Goal: Transaction & Acquisition: Purchase product/service

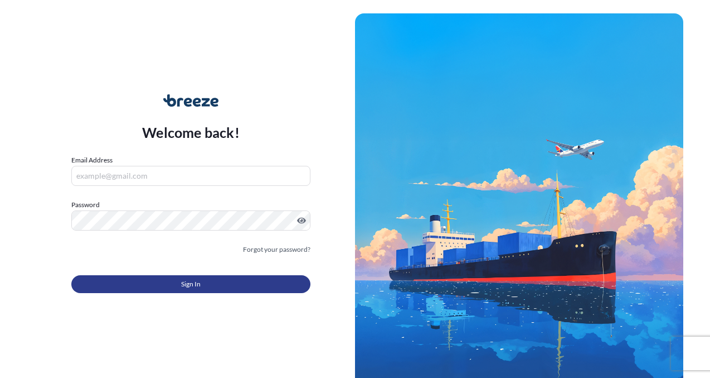
type input "[EMAIL_ADDRESS][DOMAIN_NAME]"
click at [190, 283] on span "Sign In" at bounding box center [191, 283] width 20 height 11
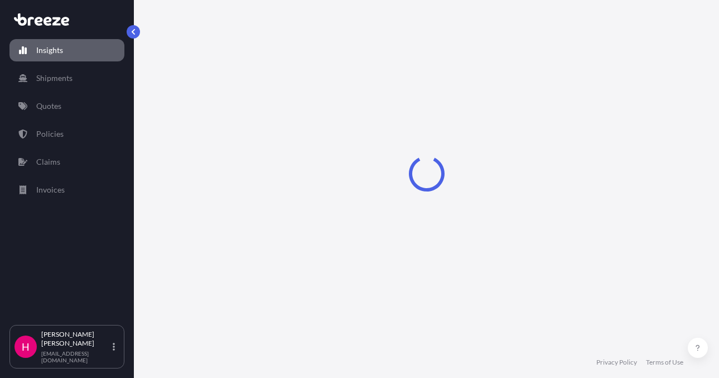
select select "2025"
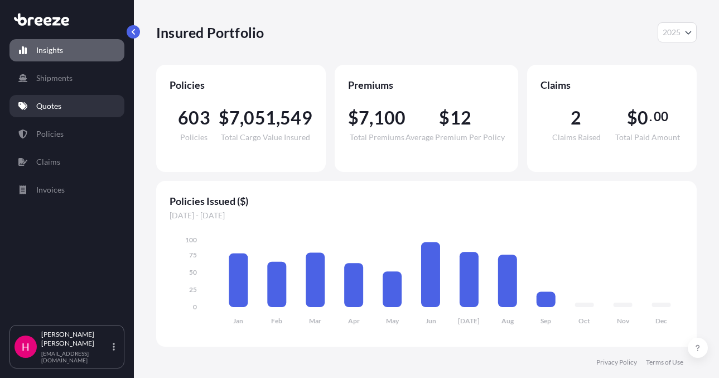
click at [76, 109] on link "Quotes" at bounding box center [66, 106] width 115 height 22
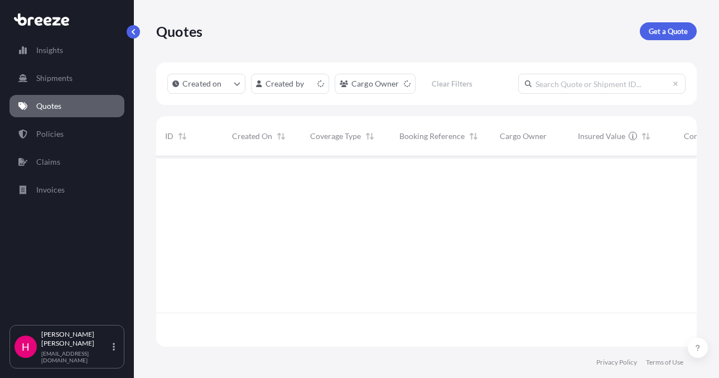
scroll to position [188, 532]
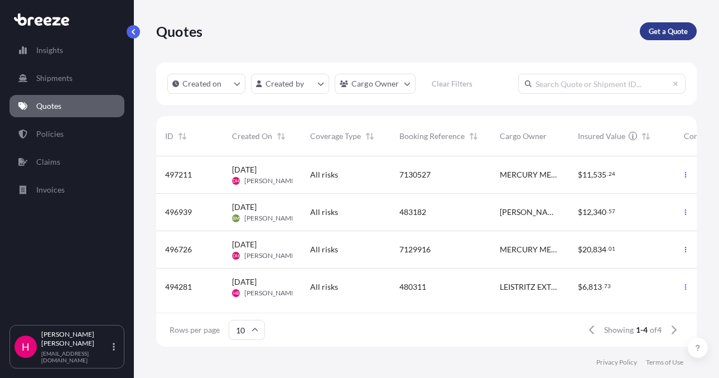
click at [656, 28] on p "Get a Quote" at bounding box center [668, 31] width 39 height 11
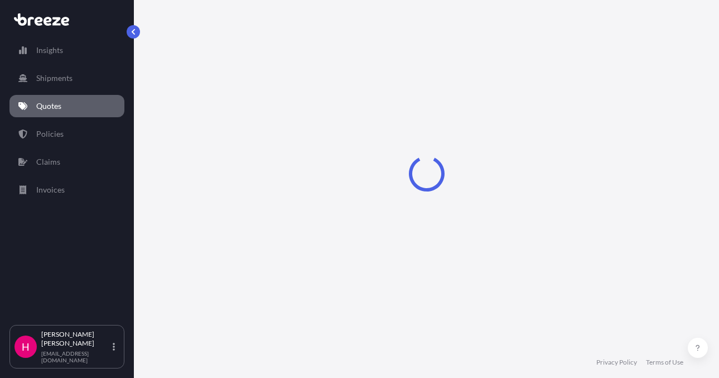
scroll to position [18, 0]
select select "Sea"
select select "1"
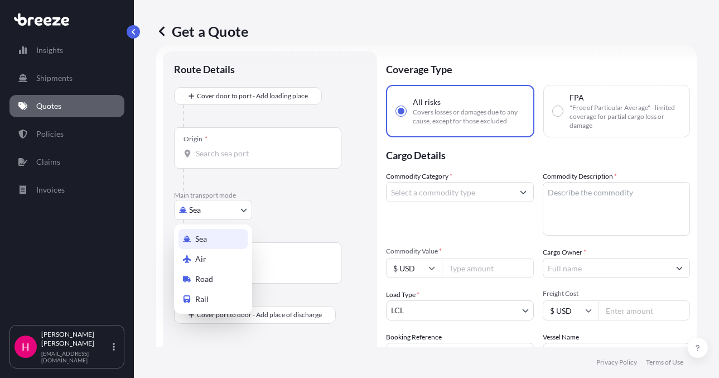
click at [218, 210] on body "Insights Shipments Quotes Policies Claims Invoices H [PERSON_NAME] [EMAIL_ADDRE…" at bounding box center [359, 189] width 719 height 378
click at [214, 273] on div "Road" at bounding box center [212, 279] width 69 height 20
select select "Road"
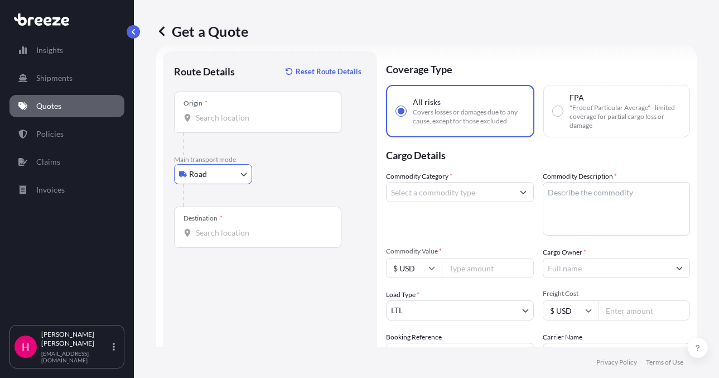
click at [240, 174] on body "Insights Shipments Quotes Policies Claims Invoices H [PERSON_NAME] [EMAIL_ADDRE…" at bounding box center [359, 189] width 719 height 378
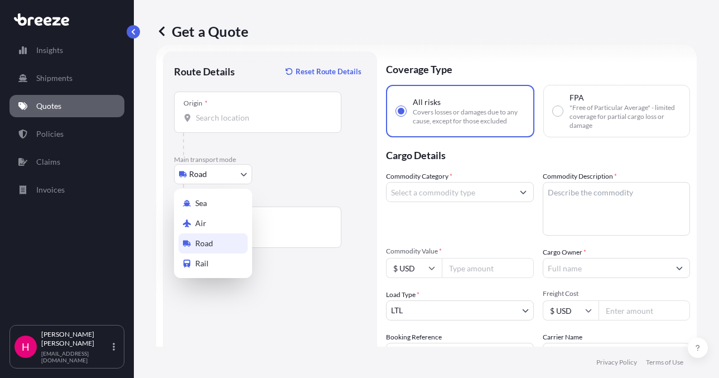
click at [212, 243] on span "Road" at bounding box center [204, 243] width 18 height 11
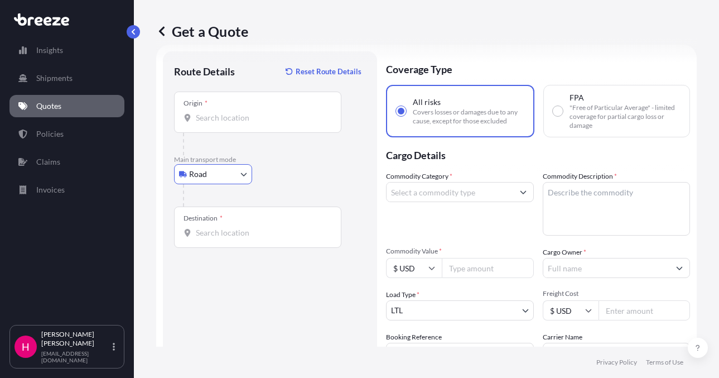
click at [307, 176] on div "Road Sea Air Road Rail" at bounding box center [270, 174] width 192 height 20
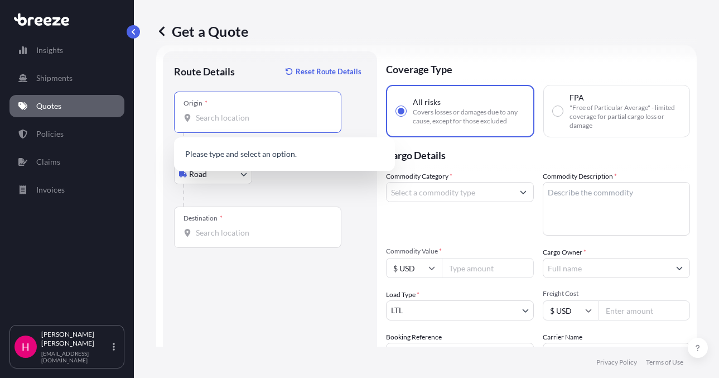
click at [215, 120] on input "Origin *" at bounding box center [262, 117] width 132 height 11
paste input "[STREET_ADDRESS]"
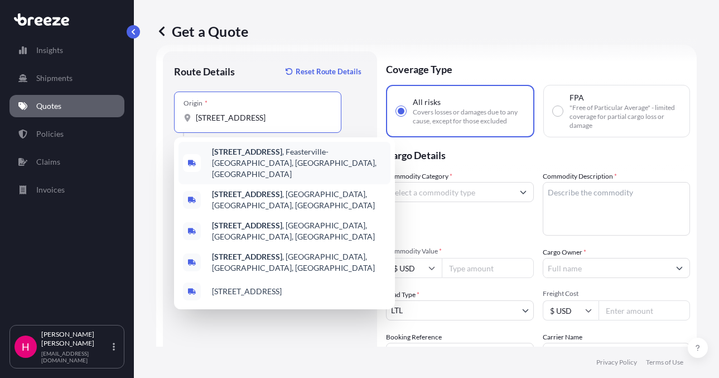
click at [279, 157] on span "[STREET_ADDRESS]" at bounding box center [299, 162] width 174 height 33
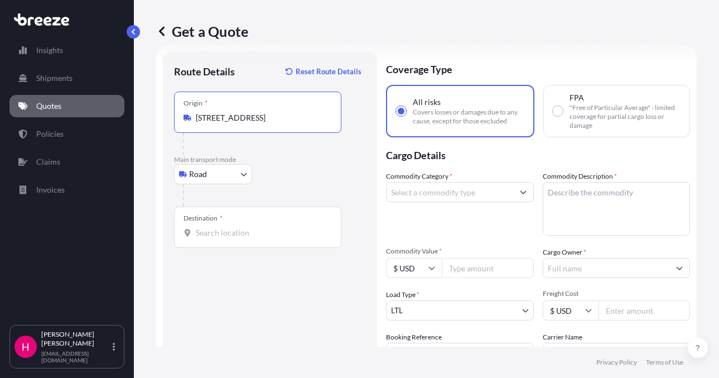
type input "[STREET_ADDRESS]"
click at [252, 238] on div "Destination *" at bounding box center [257, 226] width 167 height 41
click at [252, 238] on input "Destination *" at bounding box center [262, 232] width 132 height 11
paste input "35 CHANNEL DRIVE"
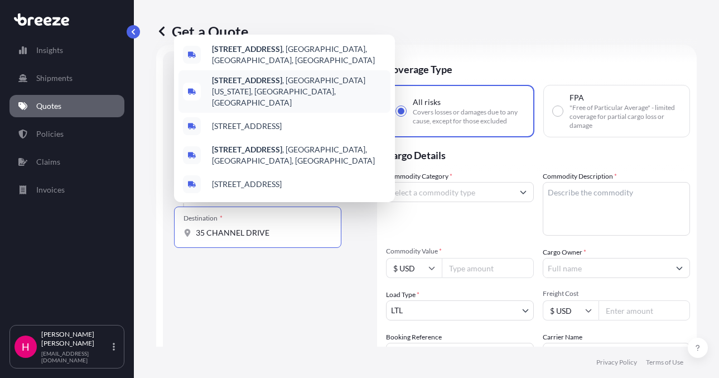
click at [309, 95] on span "[STREET_ADDRESS][US_STATE]" at bounding box center [299, 91] width 174 height 33
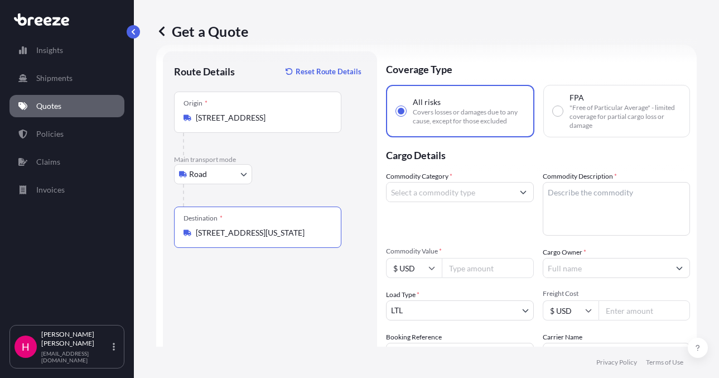
type input "[STREET_ADDRESS][US_STATE]"
click at [278, 311] on div "Route Details Reset Route Details Place of loading Road Road Rail Origin * [STR…" at bounding box center [270, 254] width 192 height 385
click at [457, 192] on input "Commodity Category *" at bounding box center [449, 192] width 127 height 20
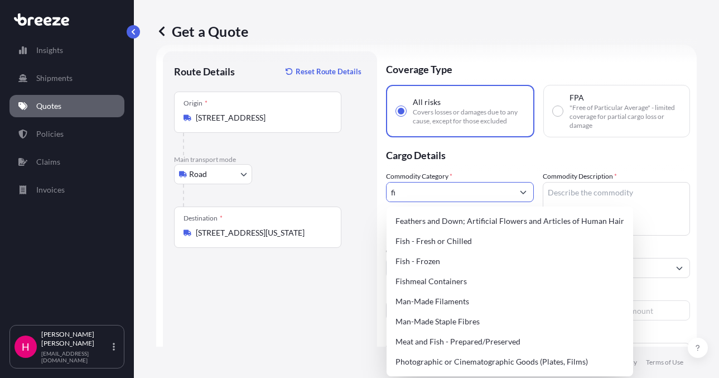
type input "f"
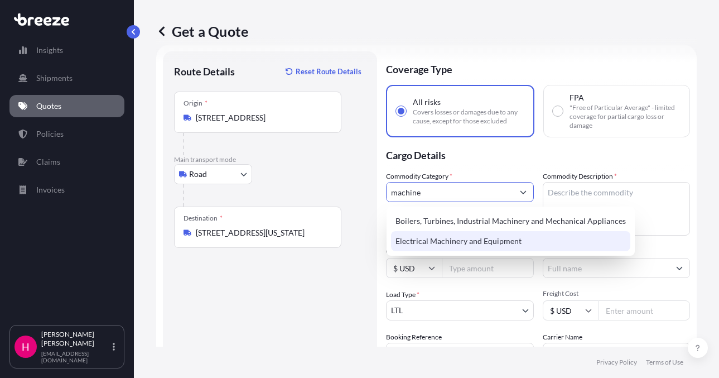
click at [458, 241] on div "Electrical Machinery and Equipment" at bounding box center [510, 241] width 239 height 20
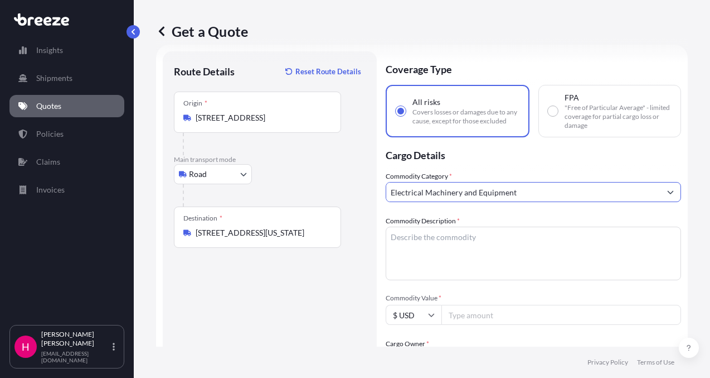
click at [668, 193] on icon "Show suggestions" at bounding box center [671, 191] width 7 height 7
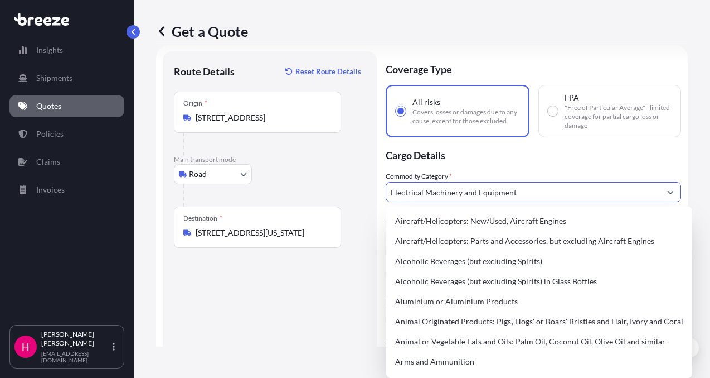
click at [489, 194] on input "Electrical Machinery and Equipment" at bounding box center [523, 192] width 274 height 20
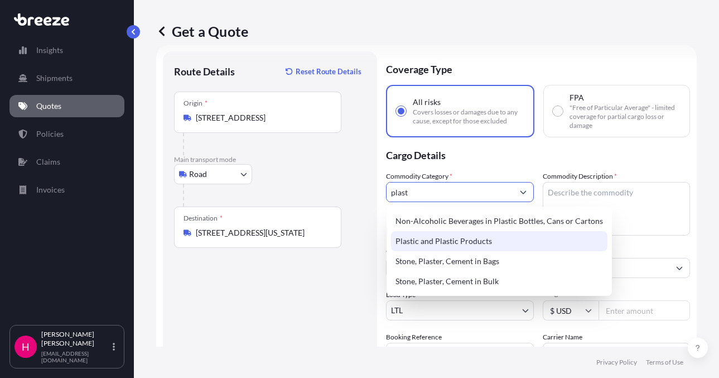
click at [458, 238] on div "Plastic and Plastic Products" at bounding box center [499, 241] width 216 height 20
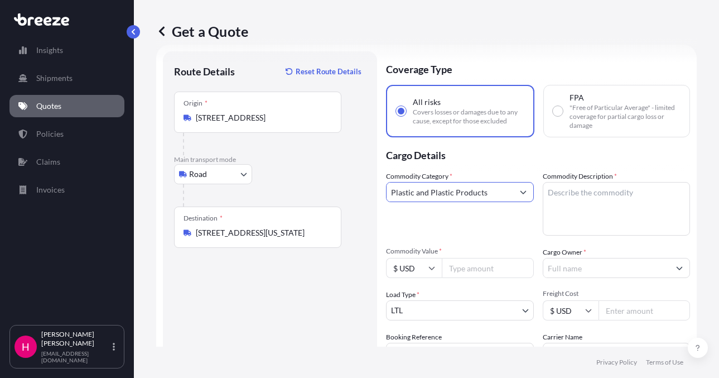
type input "Plastic and Plastic Products"
click at [568, 199] on textarea "Commodity Description *" at bounding box center [617, 209] width 148 height 54
paste textarea "FILTER"
type textarea "FILTER"
click at [560, 162] on p "Cargo Details" at bounding box center [538, 153] width 304 height 33
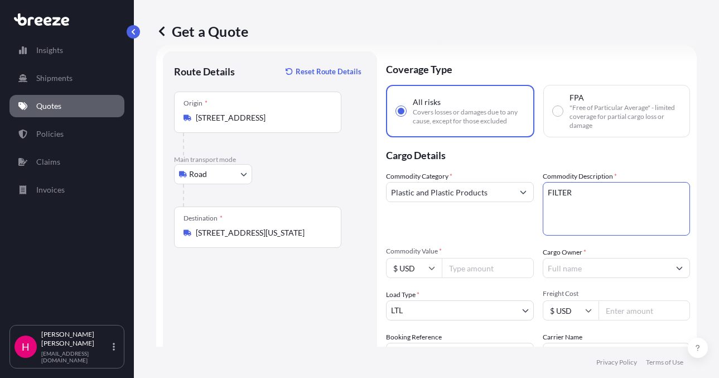
click at [570, 194] on textarea "FILTER" at bounding box center [617, 209] width 148 height 54
click at [571, 160] on p "Cargo Details" at bounding box center [538, 153] width 304 height 33
click at [584, 270] on input "Cargo Owner *" at bounding box center [606, 268] width 127 height 20
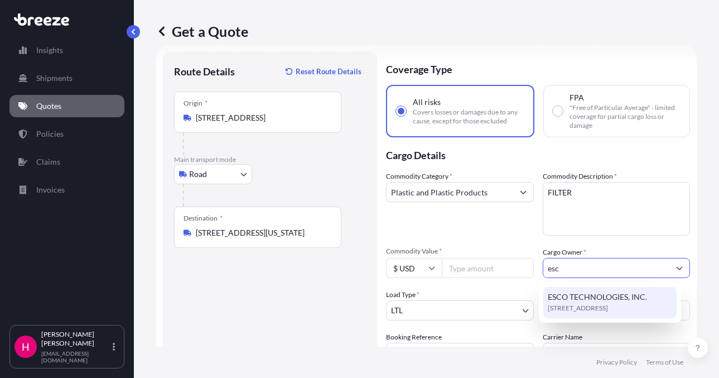
click at [603, 306] on span "[STREET_ADDRESS]" at bounding box center [578, 307] width 60 height 11
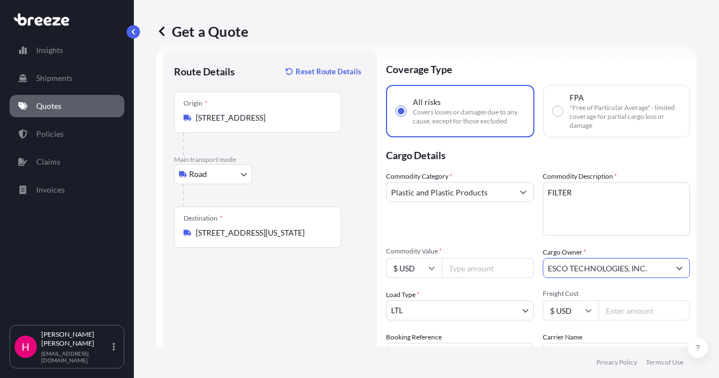
type input "ESCO TECHNOLOGIES, INC."
click at [293, 294] on div "Route Details Reset Route Details Place of loading Road Road Rail Origin * [STR…" at bounding box center [270, 254] width 192 height 385
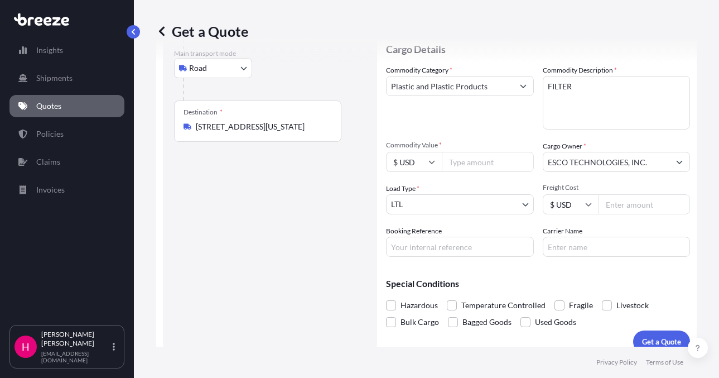
scroll to position [129, 0]
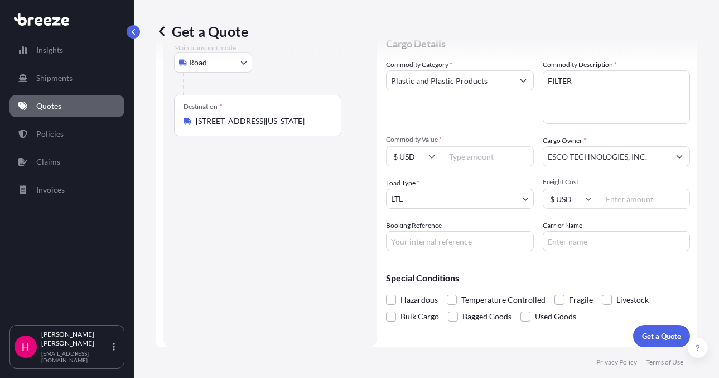
click at [421, 244] on input "Booking Reference" at bounding box center [460, 241] width 148 height 20
paste input "485027"
type input "485027"
click at [332, 241] on div "Route Details Reset Route Details Place of loading Road Road Rail Origin * [STR…" at bounding box center [270, 143] width 192 height 385
click at [581, 240] on input "Carrier Name" at bounding box center [617, 241] width 148 height 20
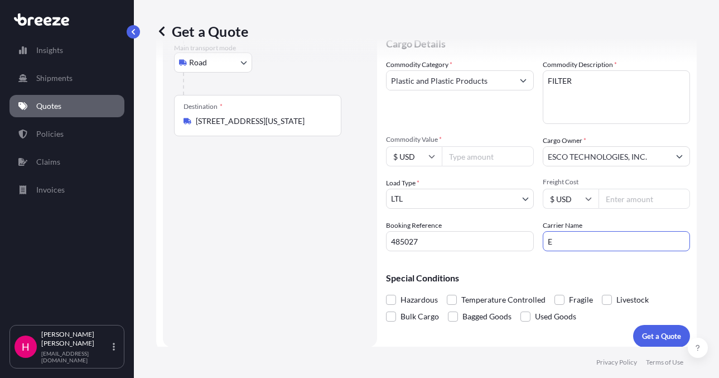
type input "[PERSON_NAME] Express"
click at [280, 258] on div "Route Details Reset Route Details Place of loading Road Road Rail Origin * [STR…" at bounding box center [270, 143] width 192 height 385
click at [465, 161] on input "Commodity Value *" at bounding box center [488, 156] width 92 height 20
type input "6167.12"
click at [316, 225] on div "Route Details Reset Route Details Place of loading Road Road Rail Origin * [STR…" at bounding box center [270, 143] width 192 height 385
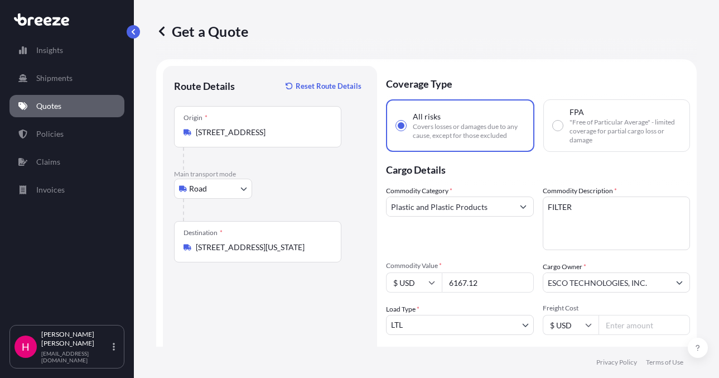
scroll to position [0, 0]
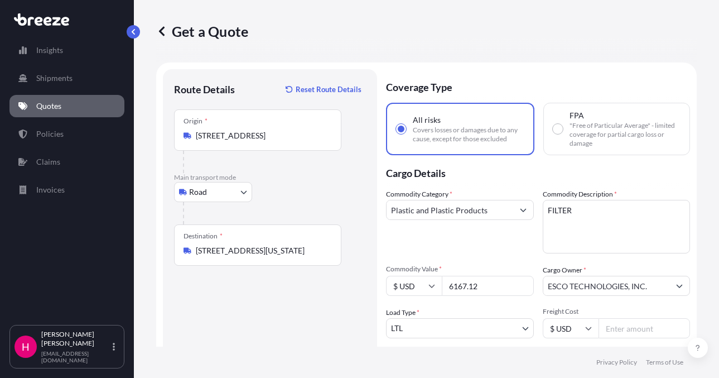
click at [310, 344] on div "Route Details Reset Route Details Place of loading Road Road Rail Origin * [STR…" at bounding box center [270, 272] width 192 height 385
click at [279, 323] on div "Route Details Reset Route Details Place of loading Road Road Rail Origin * [STR…" at bounding box center [270, 272] width 192 height 385
click at [275, 323] on div "Route Details Reset Route Details Place of loading Road Road Rail Origin * [STR…" at bounding box center [270, 272] width 192 height 385
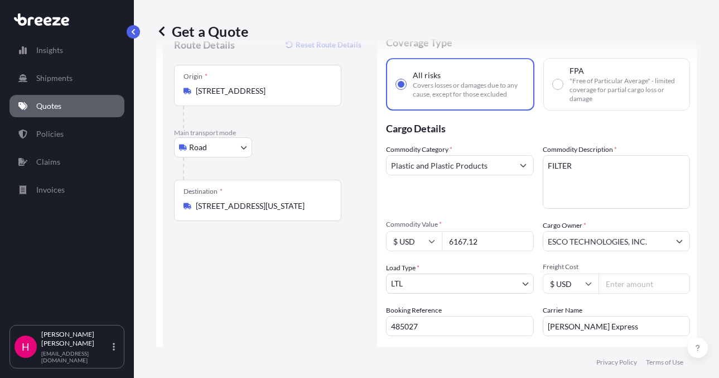
scroll to position [112, 0]
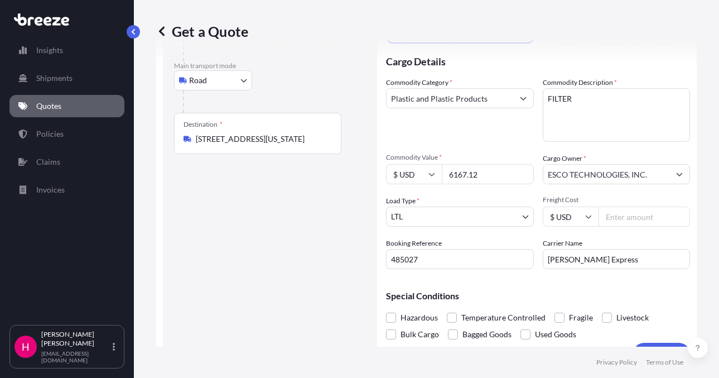
click at [266, 279] on div "Route Details Reset Route Details Place of loading Road Road Rail Origin * [STR…" at bounding box center [270, 161] width 192 height 385
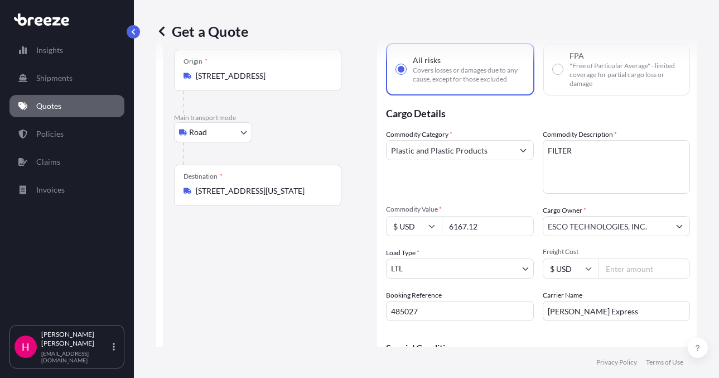
scroll to position [0, 0]
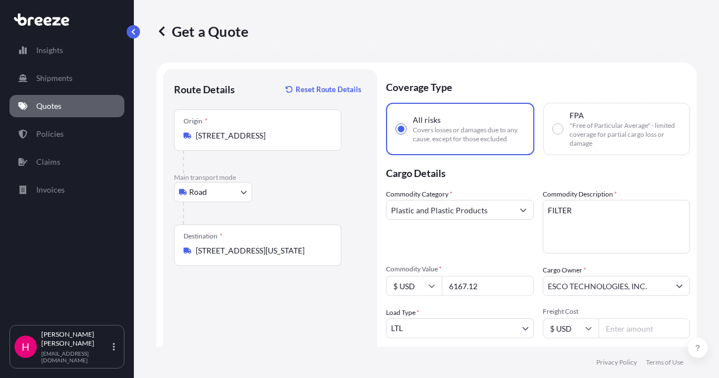
click at [245, 134] on input "[STREET_ADDRESS]" at bounding box center [262, 135] width 132 height 11
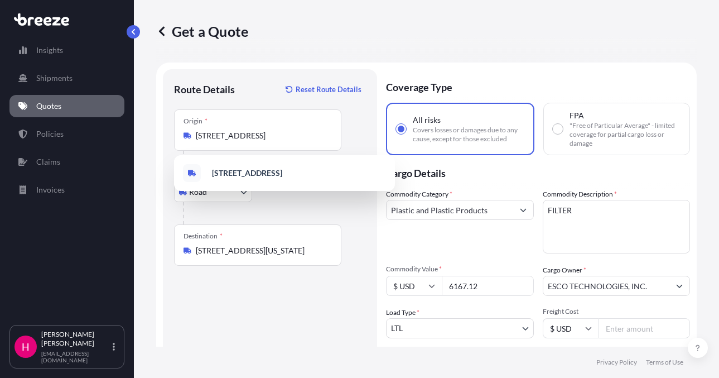
click at [244, 352] on footer "Privacy Policy Terms of Use" at bounding box center [426, 361] width 585 height 31
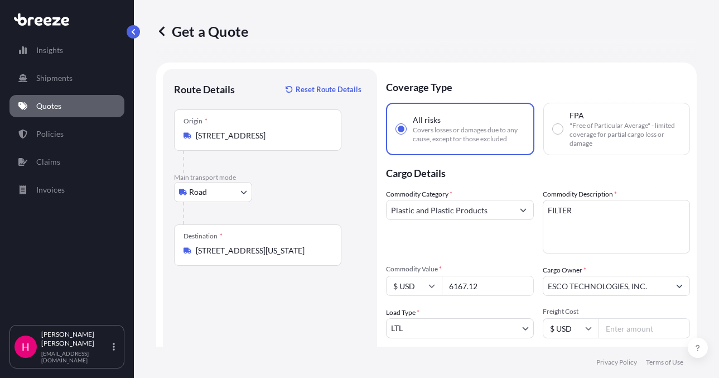
click at [236, 339] on div "Route Details Reset Route Details Place of loading Road Road Rail Origin * [STR…" at bounding box center [270, 272] width 192 height 385
click at [244, 313] on div "Route Details Reset Route Details Place of loading Road Road Rail Origin * [STR…" at bounding box center [270, 272] width 192 height 385
click at [244, 315] on div "Route Details Reset Route Details Place of loading Road Road Rail Origin * [STR…" at bounding box center [270, 272] width 192 height 385
click at [243, 318] on div "Route Details Reset Route Details Place of loading Road Road Rail Origin * [STR…" at bounding box center [270, 272] width 192 height 385
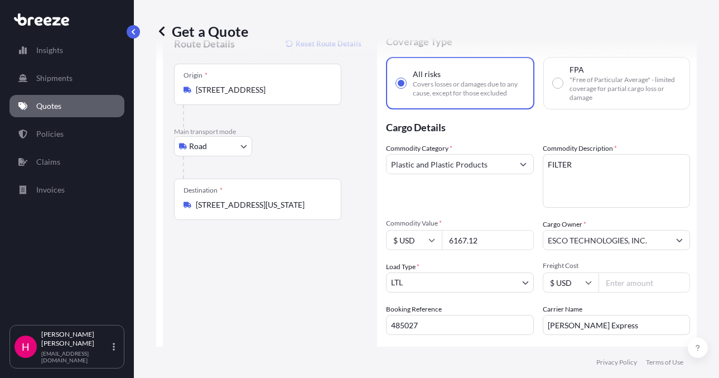
scroll to position [137, 0]
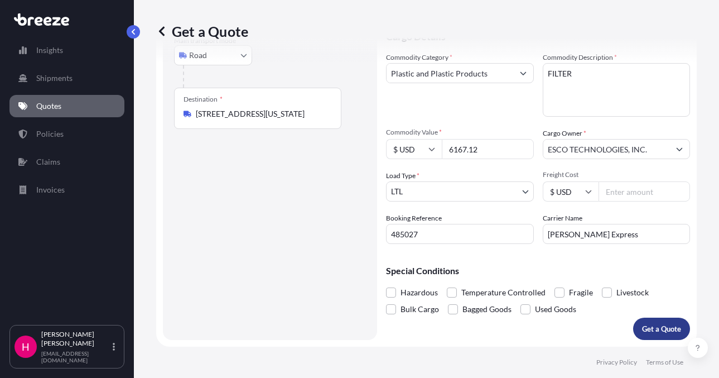
click at [655, 329] on p "Get a Quote" at bounding box center [661, 328] width 39 height 11
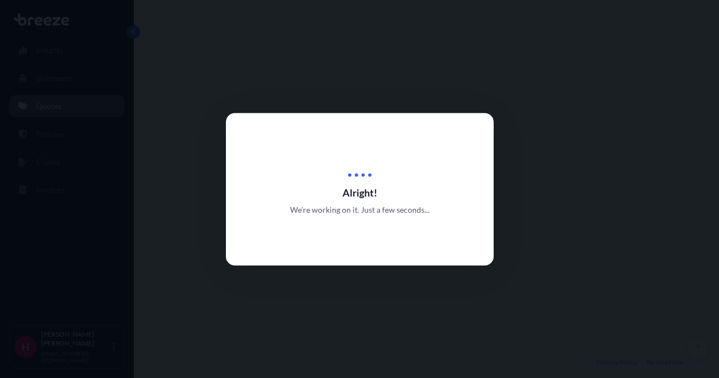
select select "Road"
select select "1"
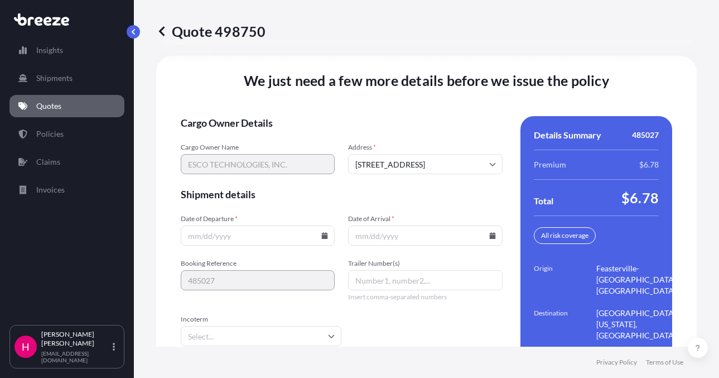
scroll to position [1591, 0]
click at [321, 231] on icon at bounding box center [324, 234] width 7 height 7
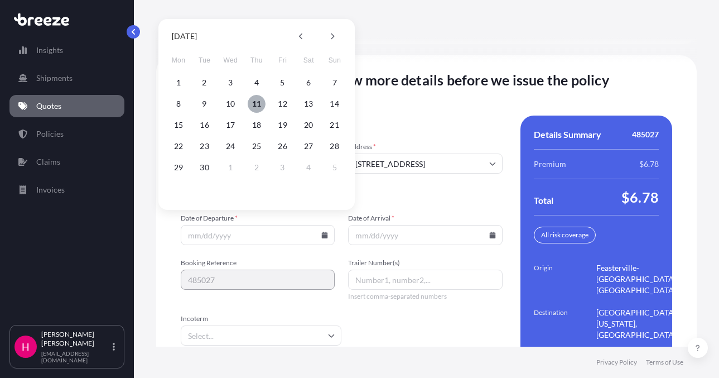
click at [254, 100] on button "11" at bounding box center [257, 104] width 18 height 18
type input "[DATE]"
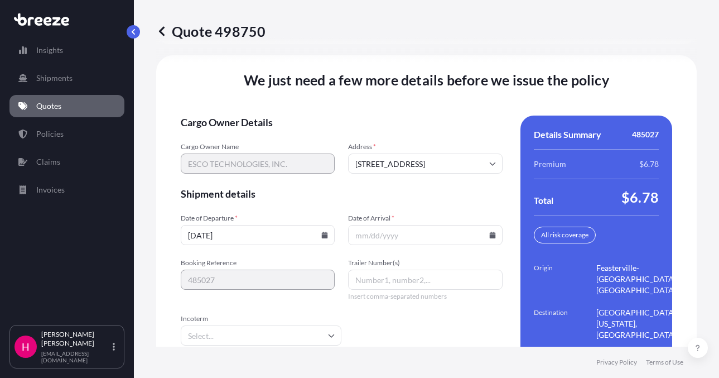
click at [489, 231] on icon at bounding box center [492, 234] width 6 height 7
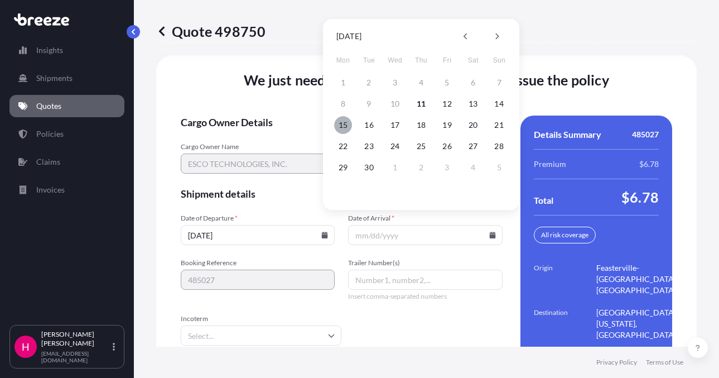
click at [341, 126] on button "15" at bounding box center [343, 125] width 18 height 18
type input "[DATE]"
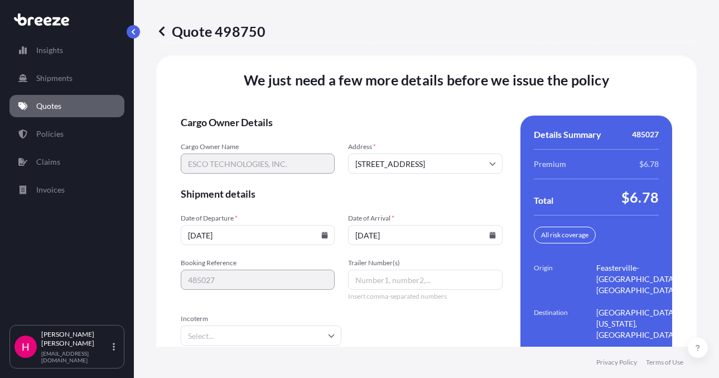
click at [331, 100] on div "We just need a few more details before we issue the policy Cargo Owner Details …" at bounding box center [426, 228] width 540 height 347
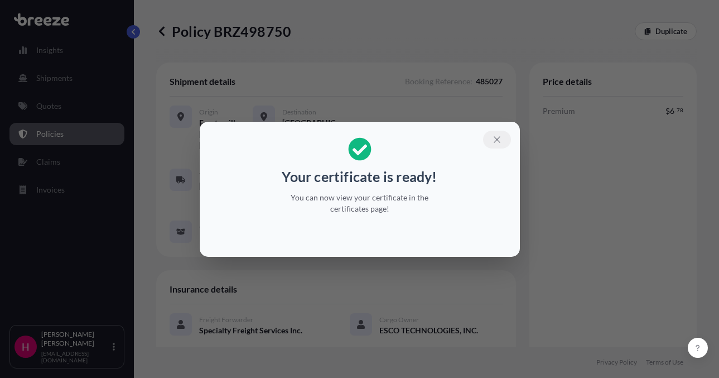
click at [501, 144] on icon "button" at bounding box center [497, 139] width 10 height 10
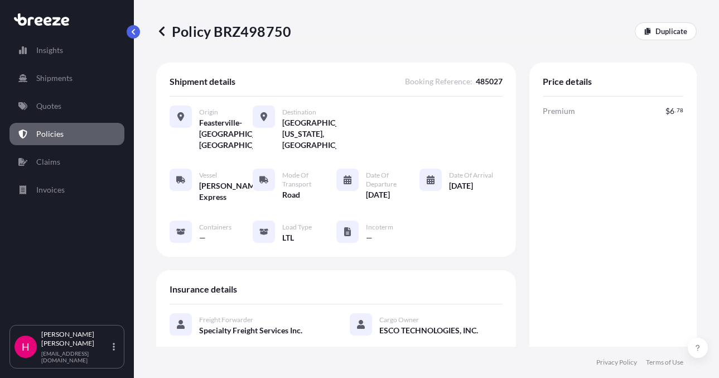
click at [278, 38] on p "Policy BRZ498750" at bounding box center [223, 31] width 135 height 18
copy p "BRZ498750"
click at [278, 38] on p "Policy BRZ498750" at bounding box center [223, 31] width 135 height 18
